Goal: Information Seeking & Learning: Learn about a topic

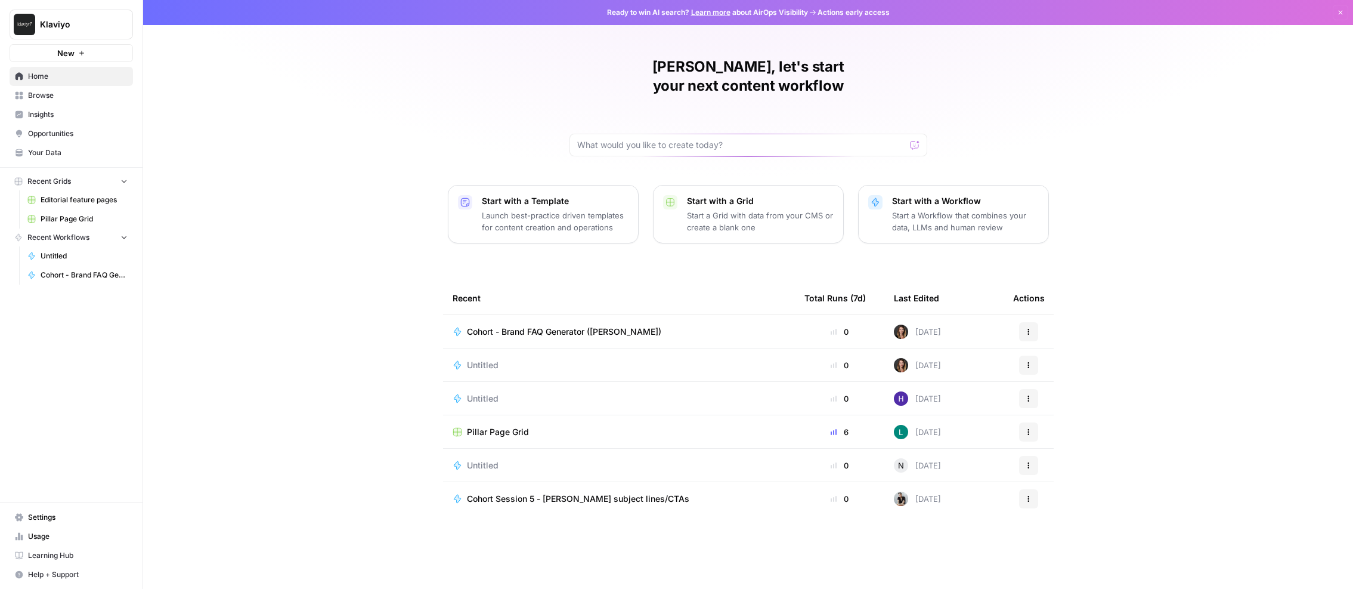
click at [33, 105] on link "Insights" at bounding box center [71, 114] width 123 height 19
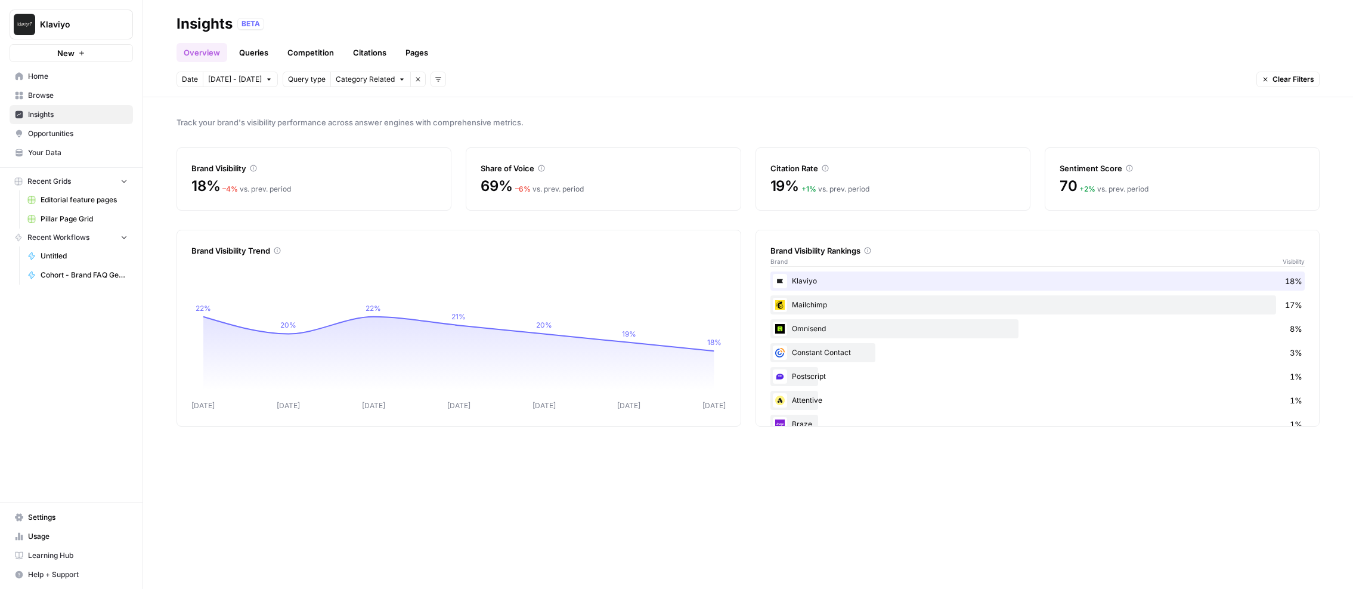
click at [40, 158] on link "Your Data" at bounding box center [71, 152] width 123 height 19
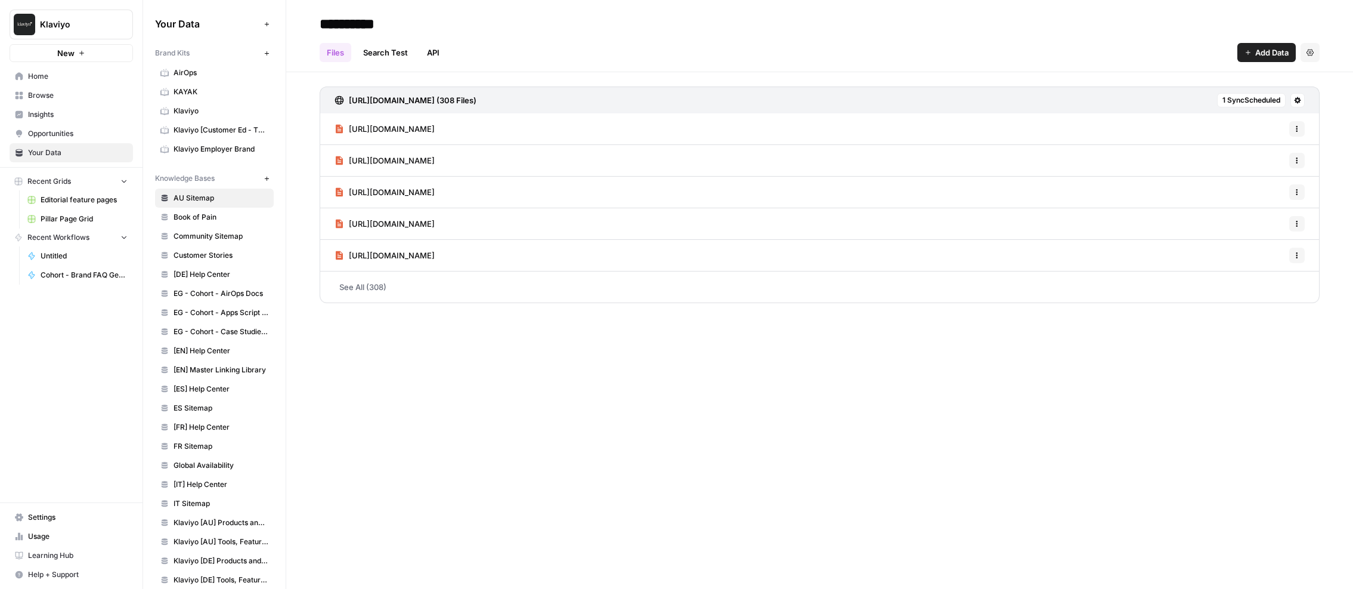
click at [193, 111] on span "Klaviyo" at bounding box center [221, 111] width 95 height 11
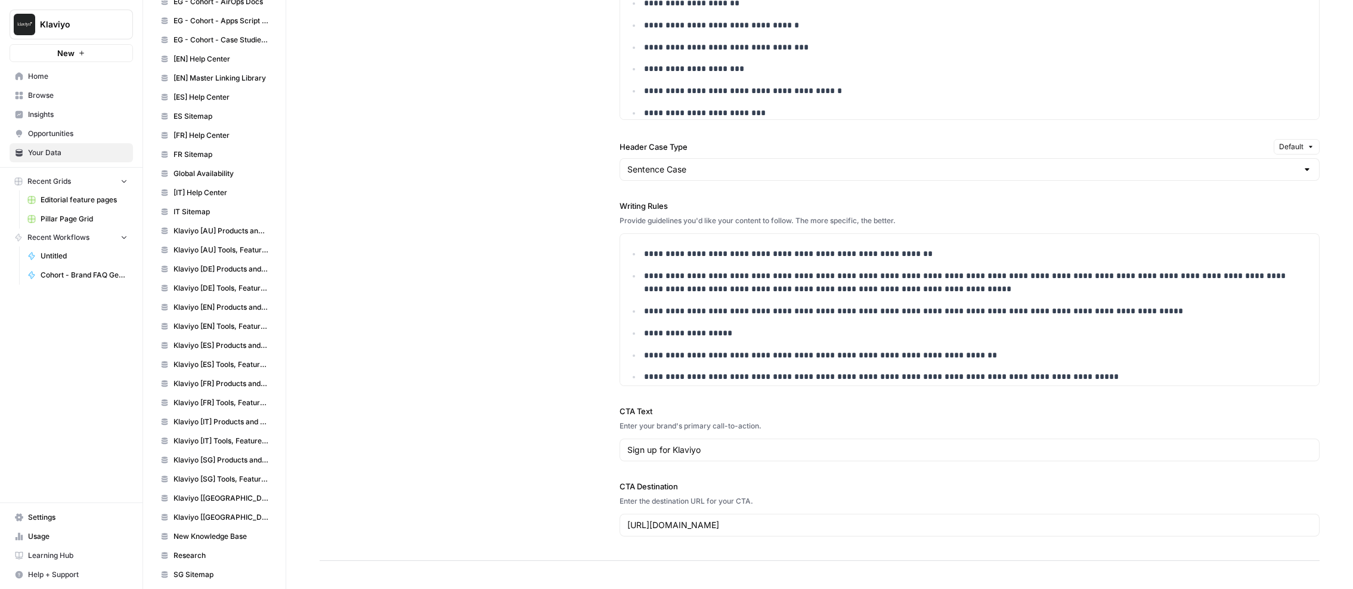
scroll to position [293, 0]
click at [225, 262] on span "Klaviyo [DE] Products and Solutions" at bounding box center [221, 267] width 95 height 11
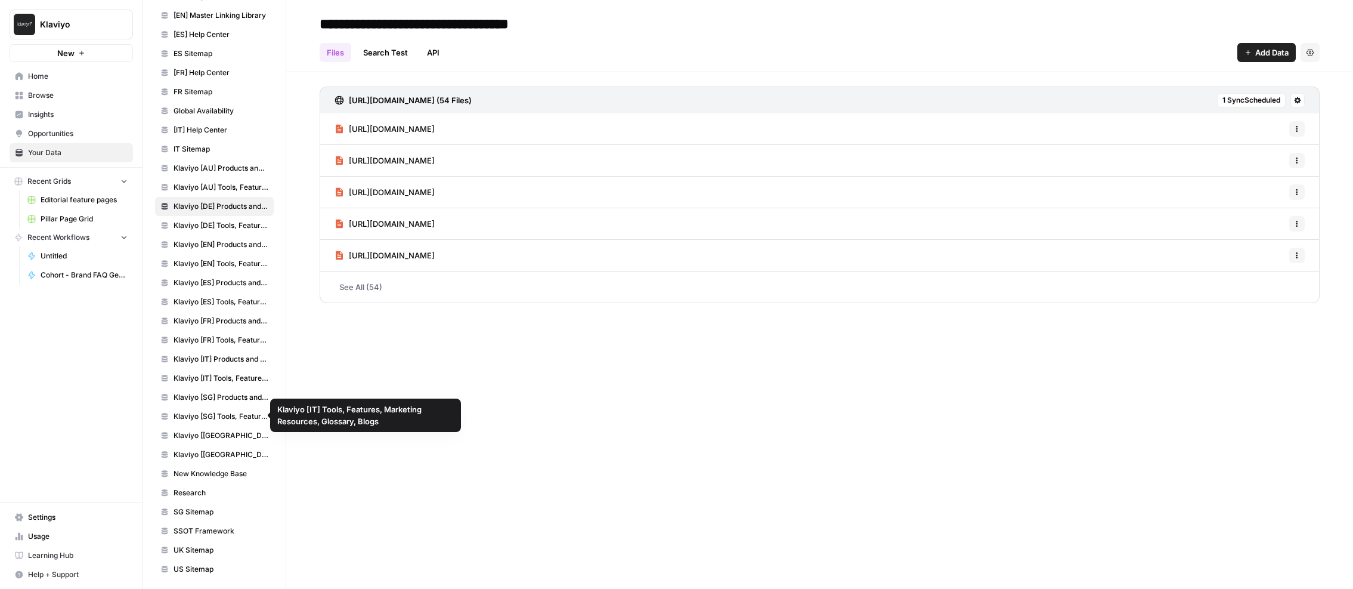
scroll to position [358, 0]
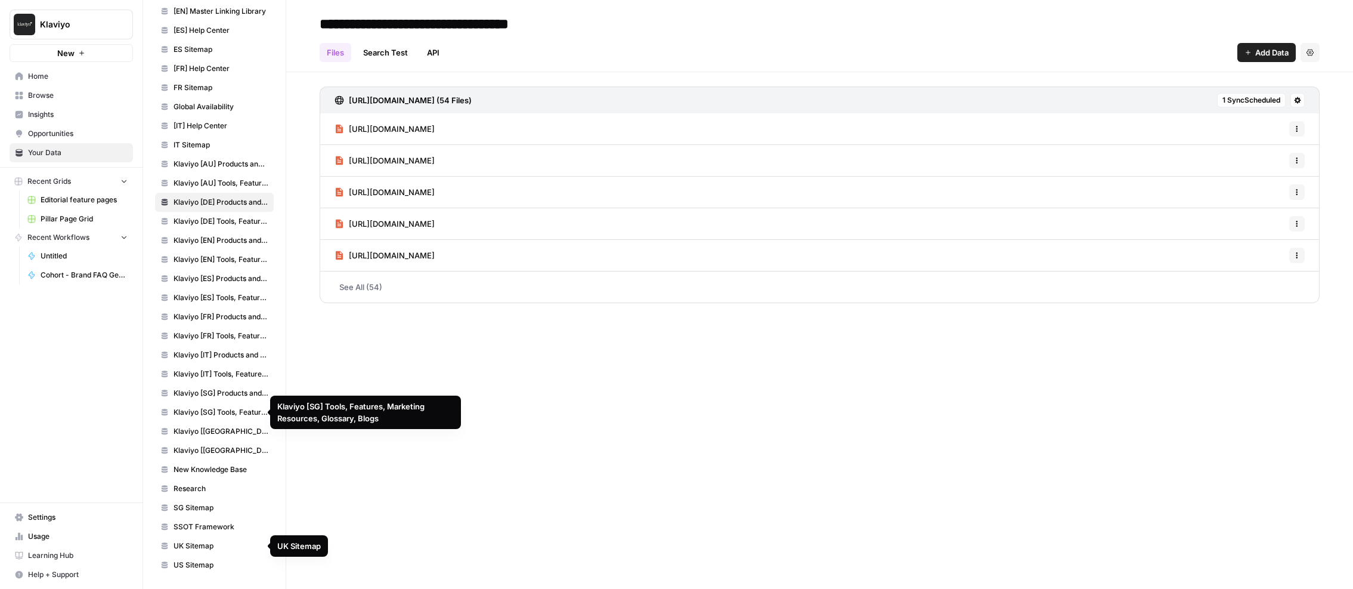
click at [192, 493] on span "Research" at bounding box center [221, 488] width 95 height 11
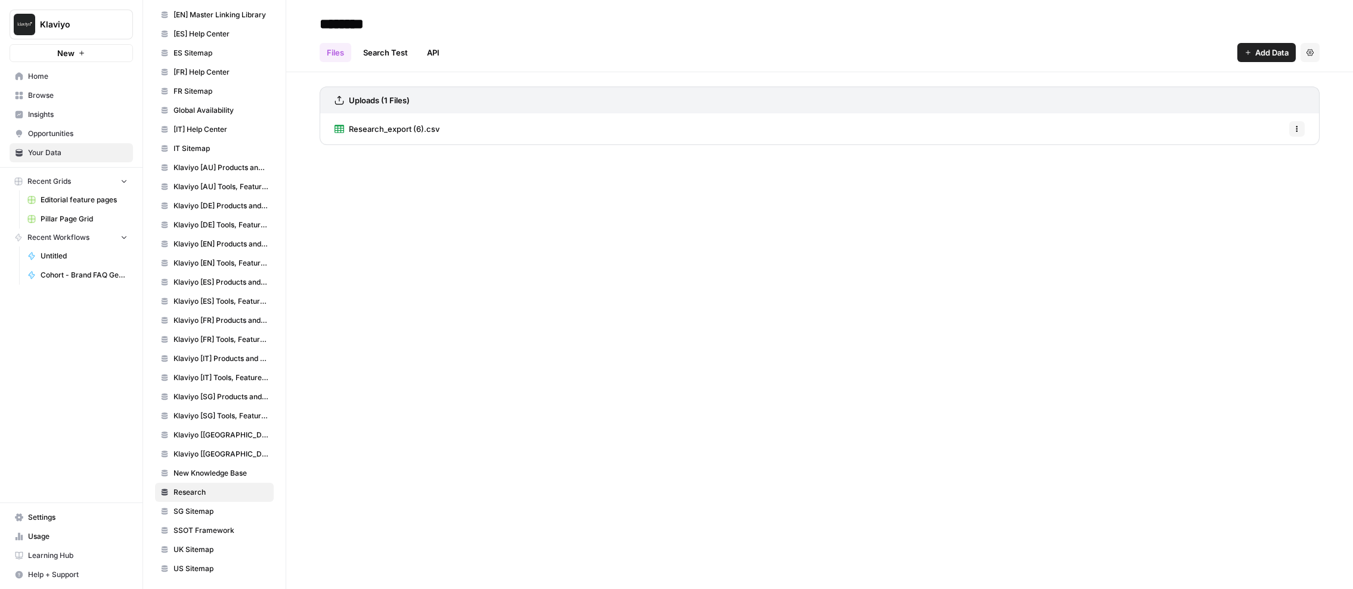
scroll to position [358, 0]
